Goal: Find specific fact

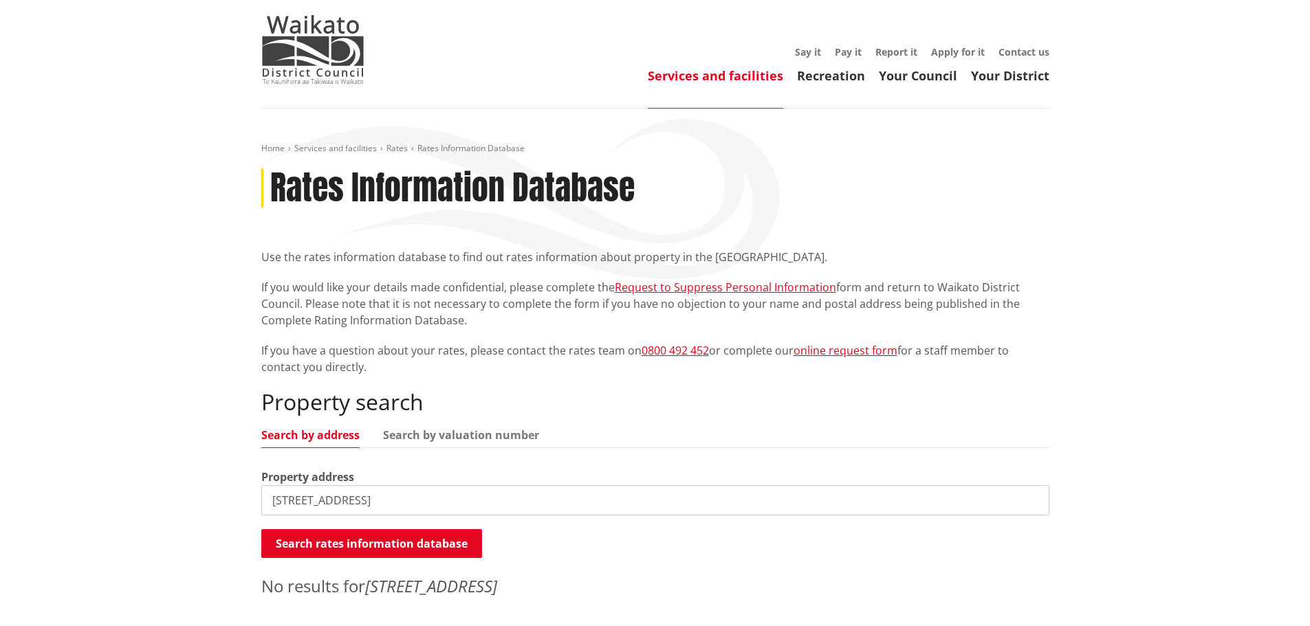
scroll to position [390, 0]
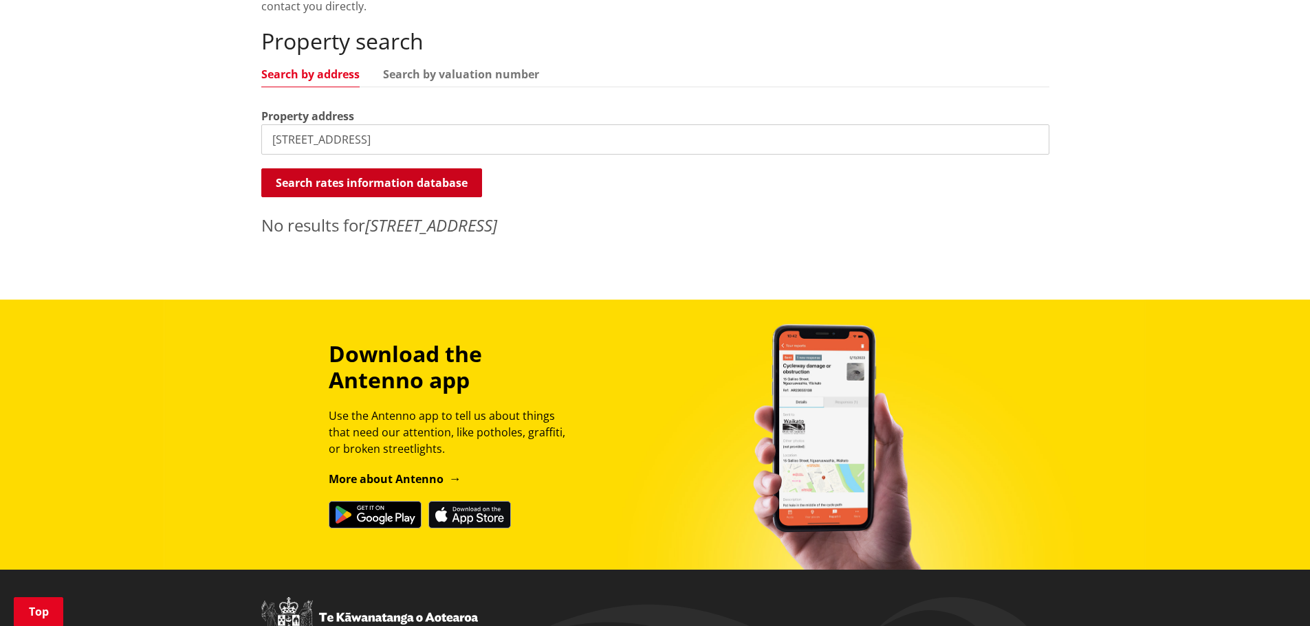
click at [402, 172] on button "Search rates information database" at bounding box center [371, 182] width 221 height 29
click at [325, 136] on input "23 willow creek lane" at bounding box center [655, 139] width 788 height 30
type input "23 willowcreek lane"
click at [345, 177] on button "Search rates information database" at bounding box center [371, 182] width 221 height 29
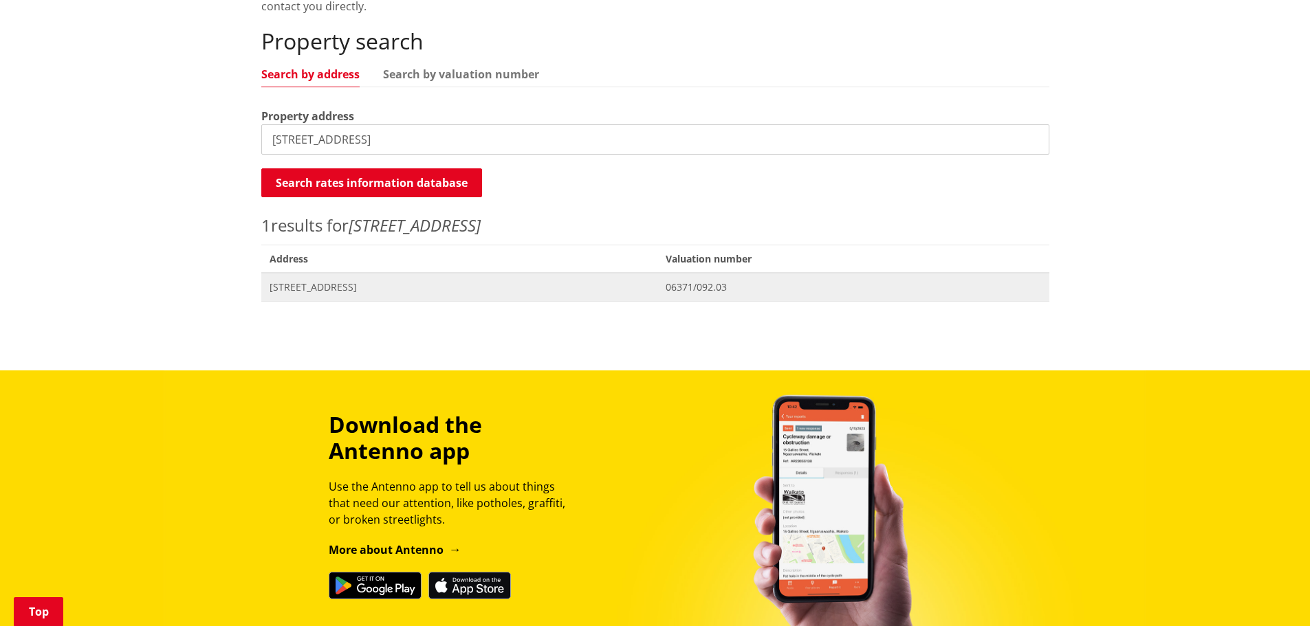
click at [352, 286] on span "[STREET_ADDRESS]" at bounding box center [460, 288] width 380 height 14
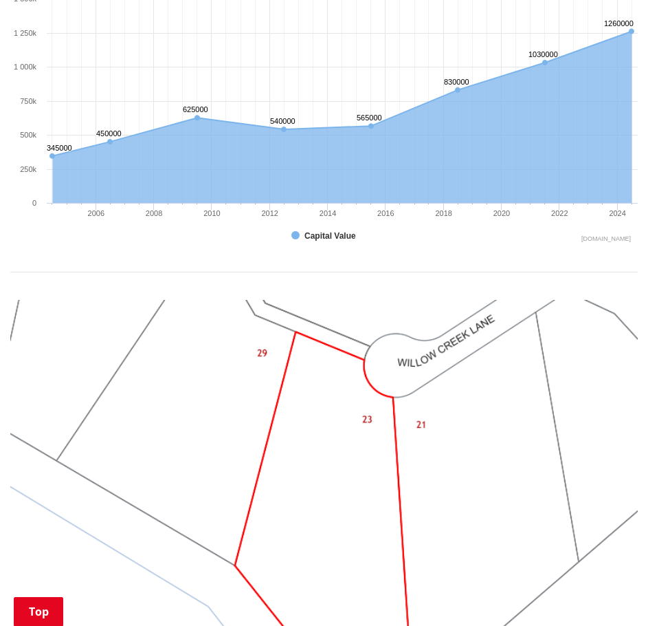
scroll to position [390, 0]
